Goal: Task Accomplishment & Management: Manage account settings

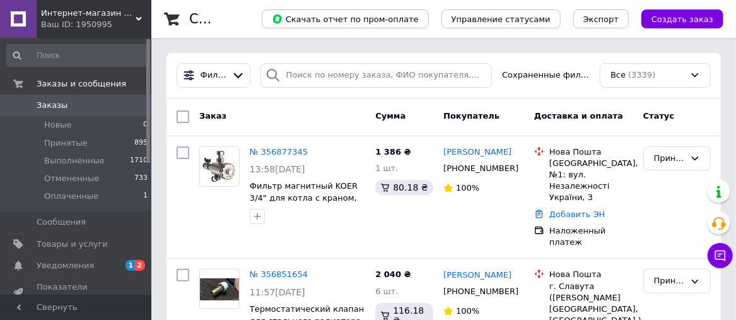
click at [134, 261] on span "1" at bounding box center [130, 265] width 10 height 11
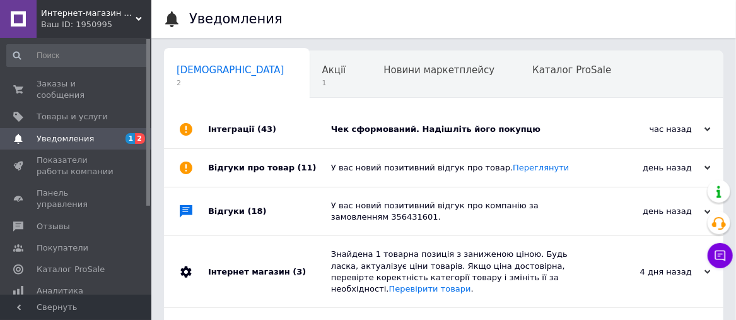
scroll to position [0, 6]
click at [396, 129] on div "Чек сформований. Надішліть його покупцю" at bounding box center [457, 129] width 253 height 11
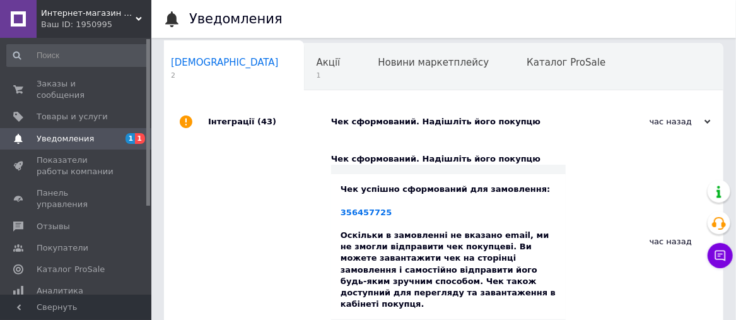
scroll to position [0, 0]
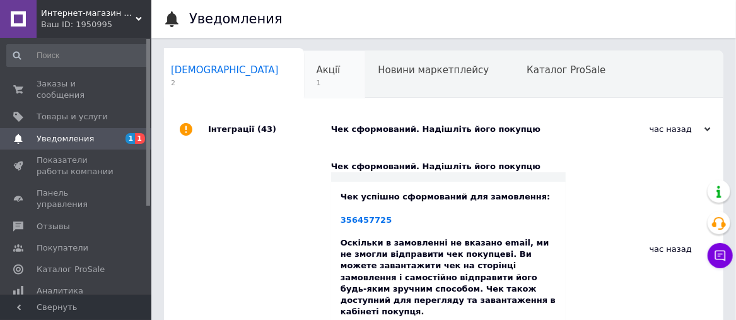
click at [316, 71] on span "Акції" at bounding box center [328, 69] width 24 height 11
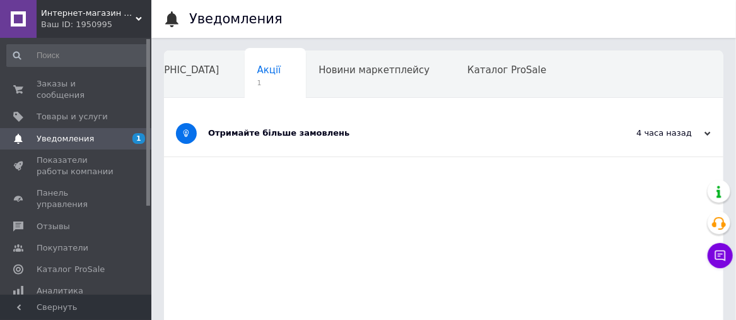
click at [644, 130] on div "4 часа назад" at bounding box center [647, 132] width 126 height 11
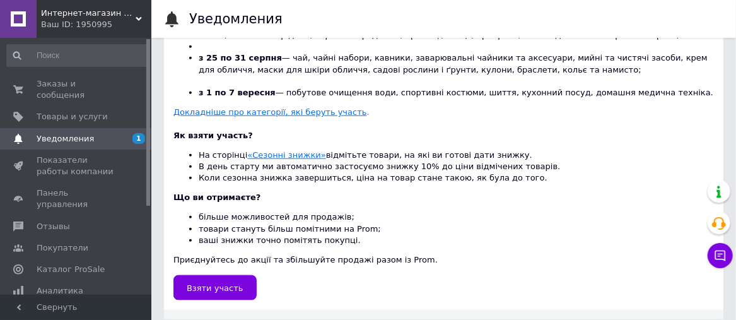
scroll to position [0, 0]
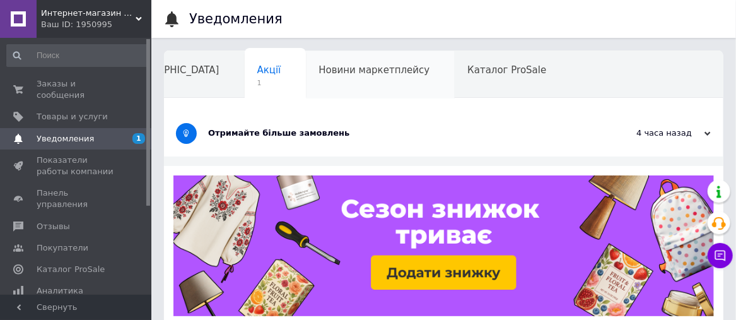
click at [318, 71] on span "Новини маркетплейсу" at bounding box center [373, 69] width 111 height 11
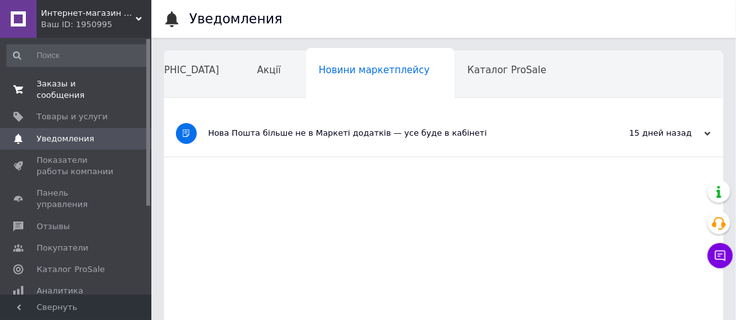
click at [50, 87] on span "Заказы и сообщения" at bounding box center [77, 89] width 80 height 23
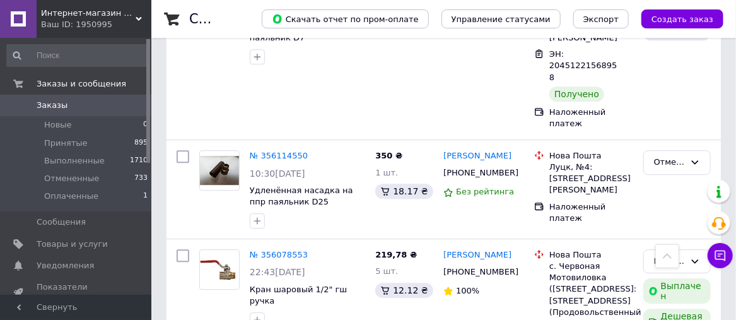
scroll to position [3152, 0]
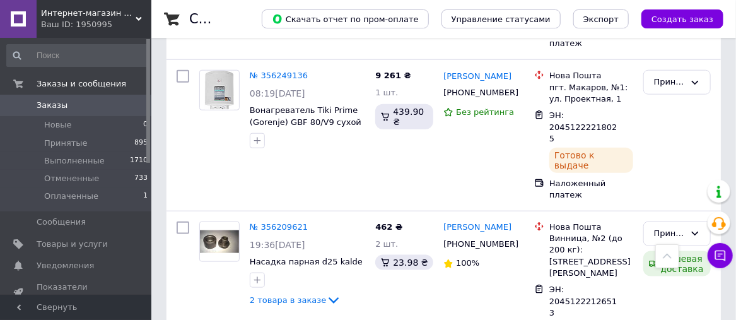
scroll to position [2396, 0]
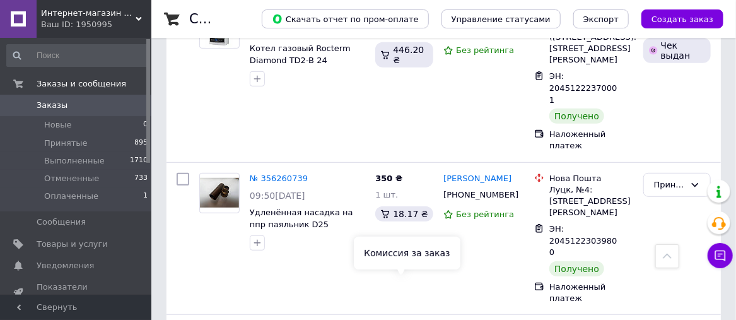
scroll to position [2143, 0]
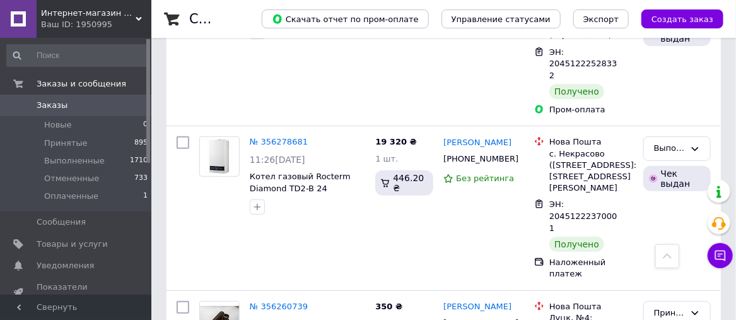
scroll to position [1891, 0]
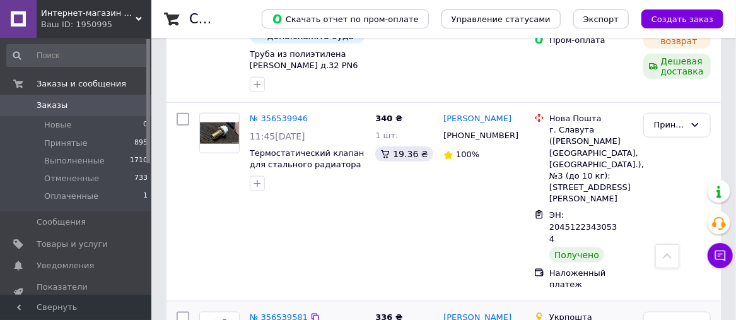
scroll to position [504, 0]
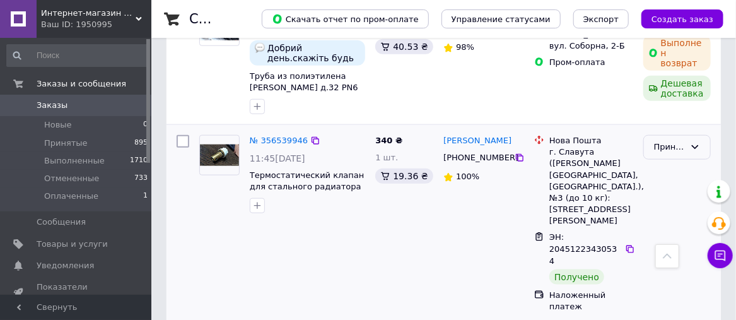
click at [676, 141] on div "Принят" at bounding box center [669, 147] width 31 height 13
click at [668, 162] on li "Выполнен" at bounding box center [677, 173] width 66 height 23
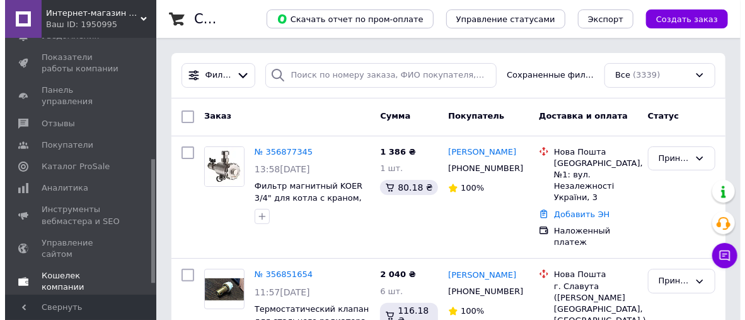
scroll to position [252, 0]
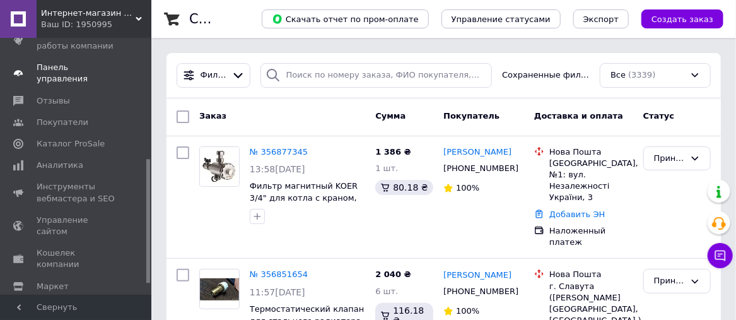
click at [58, 64] on span "Панель управления" at bounding box center [77, 73] width 80 height 23
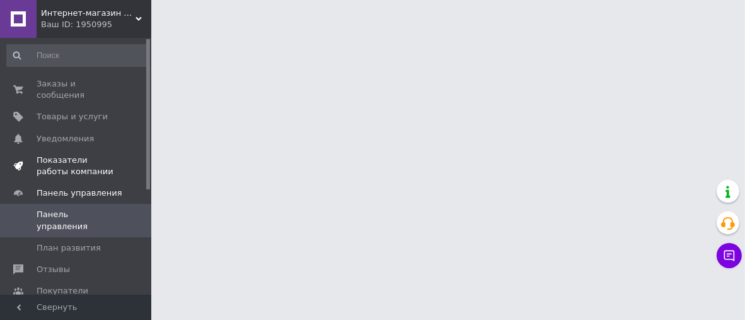
click at [71, 154] on span "Показатели работы компании" at bounding box center [77, 165] width 80 height 23
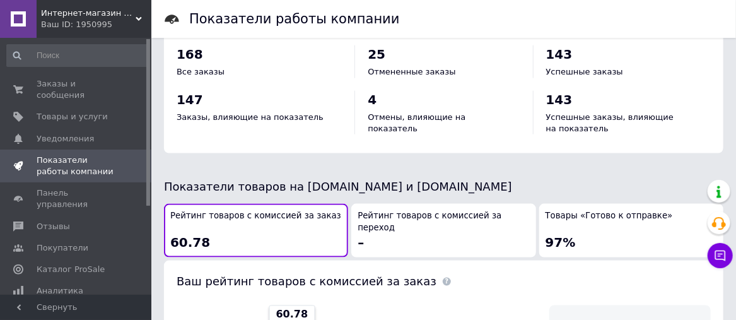
scroll to position [756, 0]
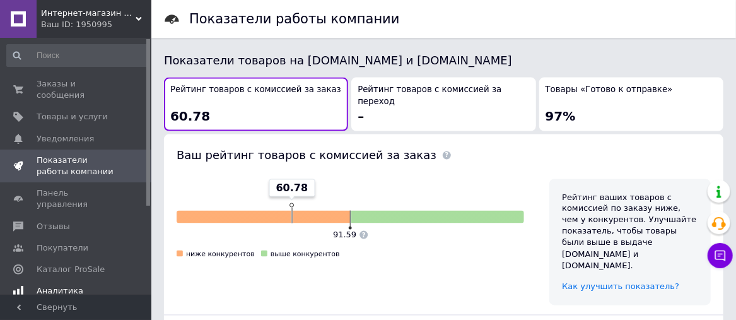
click at [64, 285] on span "Аналитика" at bounding box center [60, 290] width 47 height 11
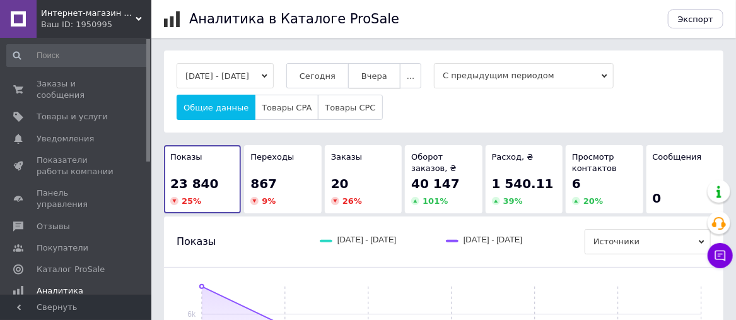
click at [380, 74] on span "Вчера" at bounding box center [374, 75] width 26 height 9
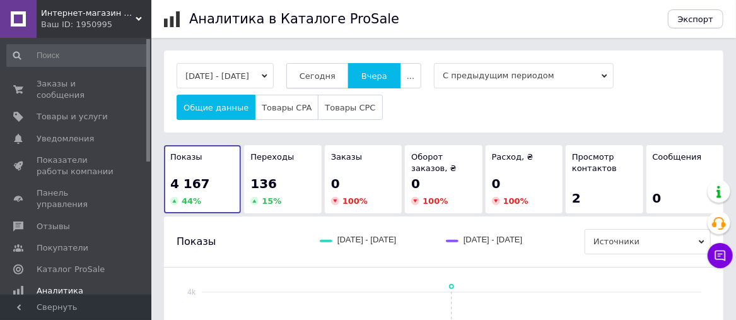
click at [337, 69] on button "Сегодня" at bounding box center [317, 75] width 62 height 25
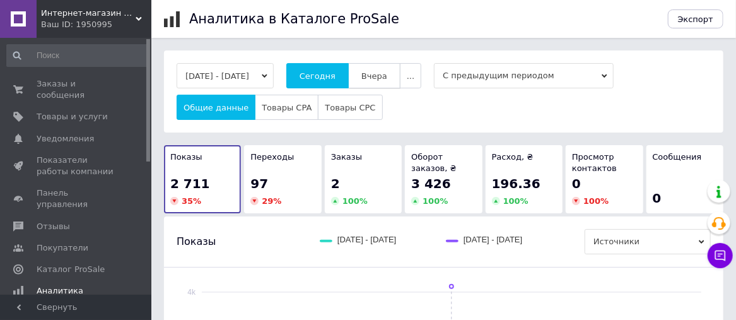
click at [385, 74] on span "Вчера" at bounding box center [374, 75] width 26 height 9
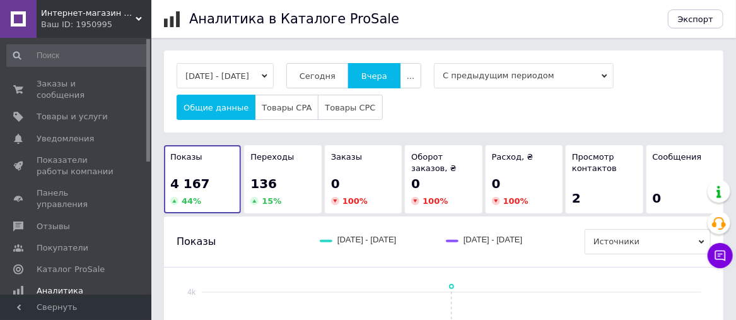
scroll to position [126, 0]
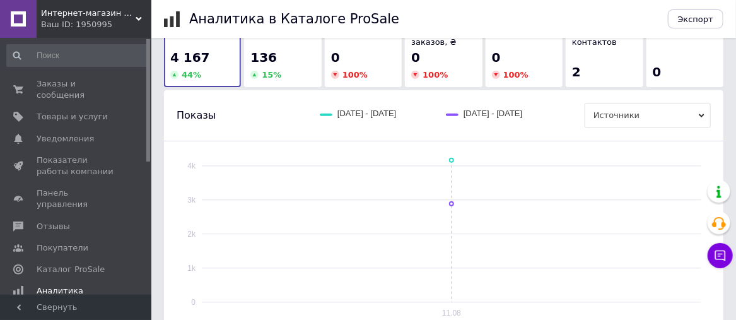
click at [266, 70] on span "15 %" at bounding box center [272, 74] width 20 height 9
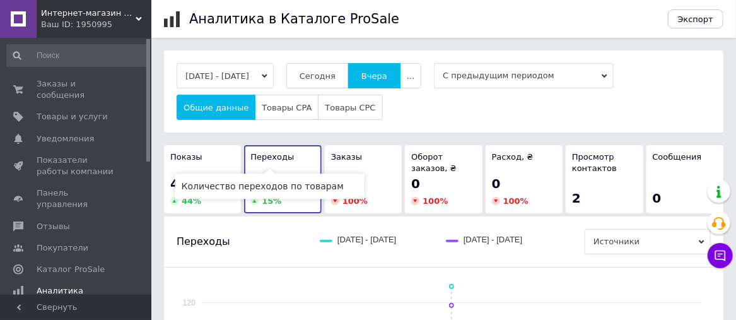
click at [276, 158] on span "Переходы" at bounding box center [271, 156] width 43 height 9
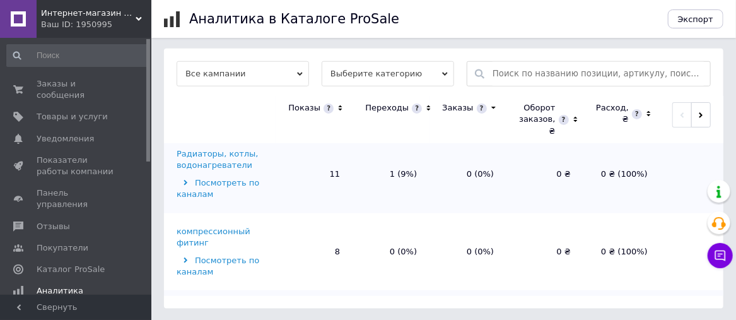
scroll to position [265, 0]
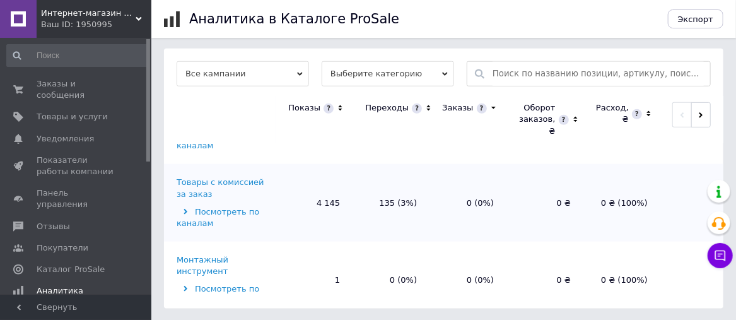
click at [226, 254] on div "Монтажный инструмент" at bounding box center [225, 265] width 96 height 23
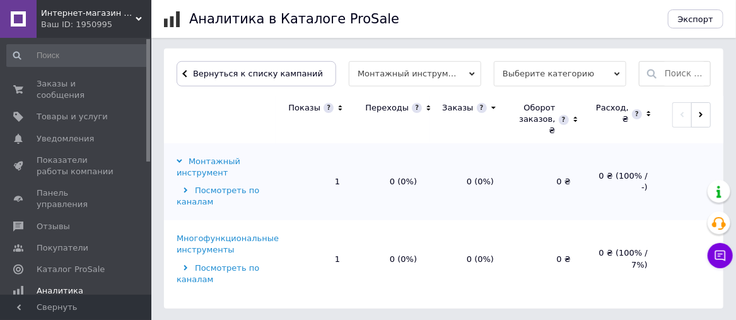
scroll to position [2, 0]
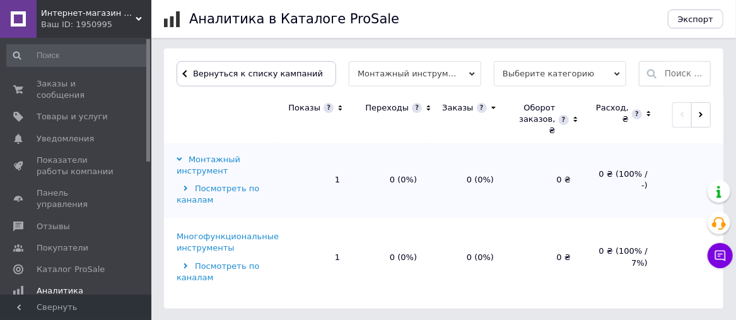
click at [186, 188] on icon at bounding box center [185, 188] width 4 height 6
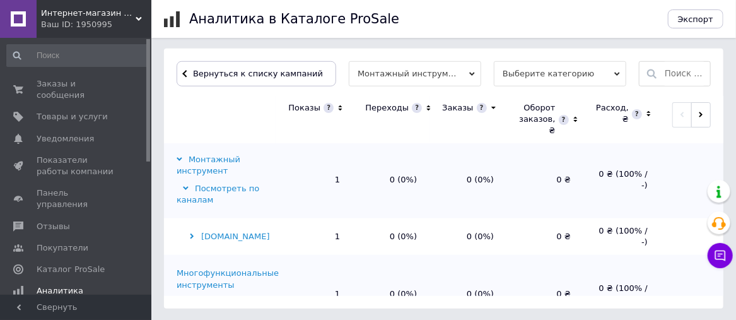
click at [187, 187] on icon at bounding box center [186, 188] width 6 height 4
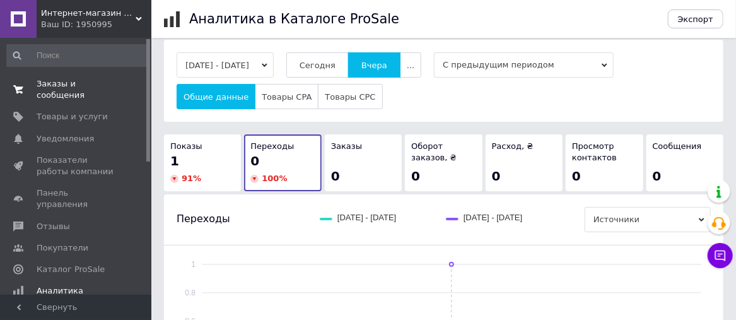
scroll to position [0, 0]
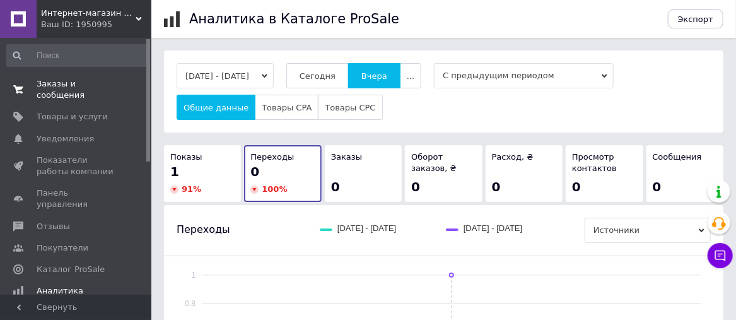
click at [77, 81] on span "Заказы и сообщения" at bounding box center [77, 89] width 80 height 23
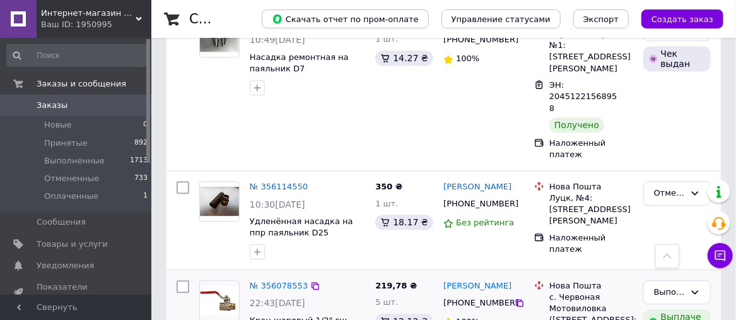
scroll to position [3254, 0]
